Goal: Information Seeking & Learning: Learn about a topic

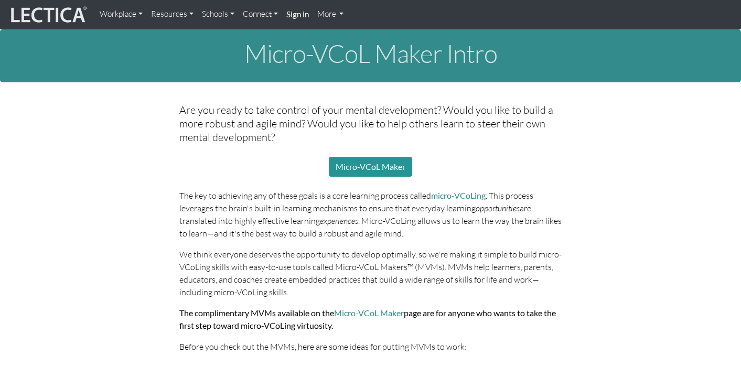
click at [51, 9] on img at bounding box center [47, 15] width 79 height 20
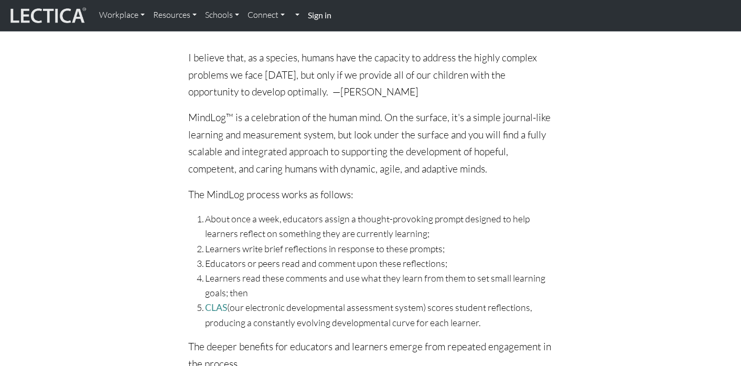
scroll to position [754, 0]
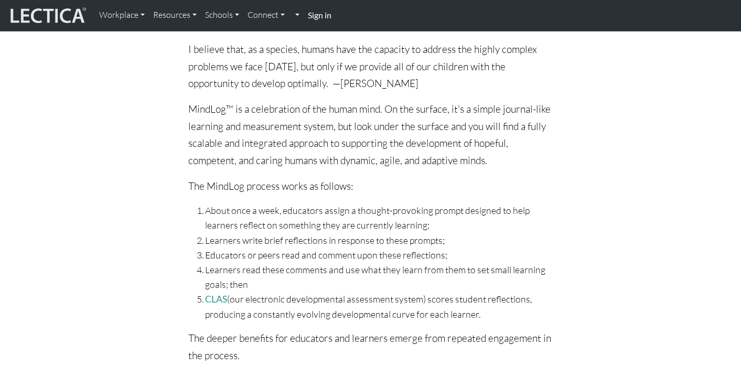
click at [400, 279] on li "Learners read these comments and use what they learn from them to set small lea…" at bounding box center [379, 276] width 348 height 29
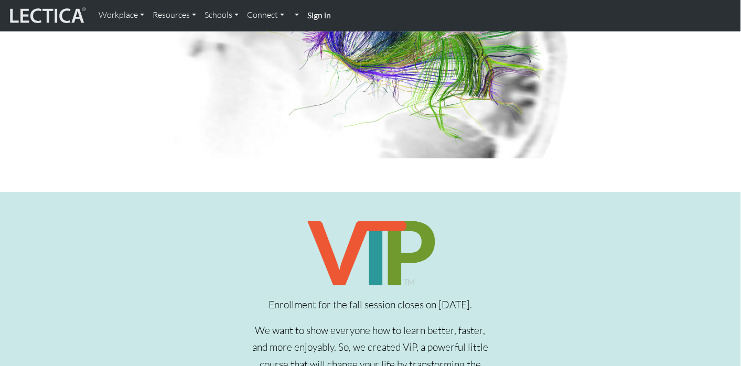
scroll to position [0, 1]
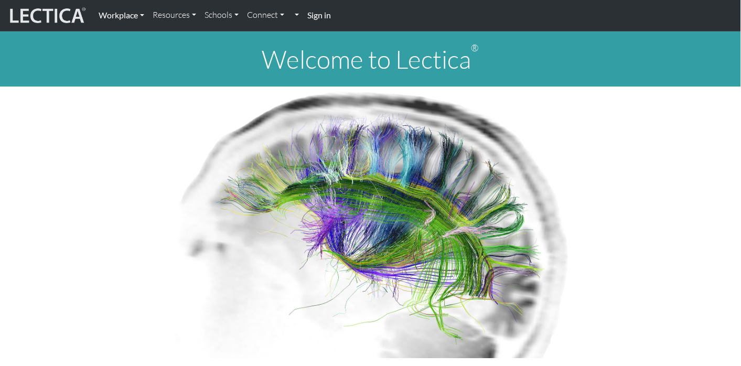
click at [142, 13] on link "Workplace" at bounding box center [121, 15] width 54 height 22
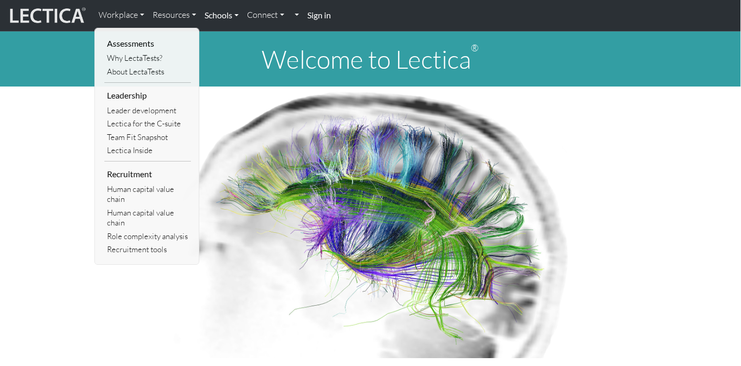
click at [235, 17] on link "Schools" at bounding box center [221, 15] width 42 height 22
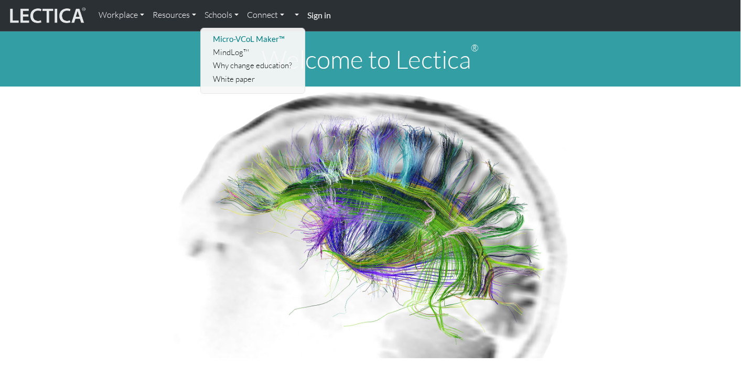
click at [247, 32] on link "Micro-VCoL Maker™" at bounding box center [253, 38] width 86 height 13
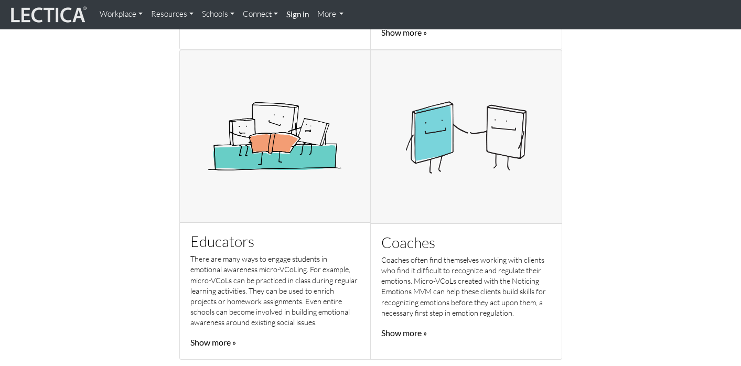
scroll to position [657, 0]
